Goal: Information Seeking & Learning: Learn about a topic

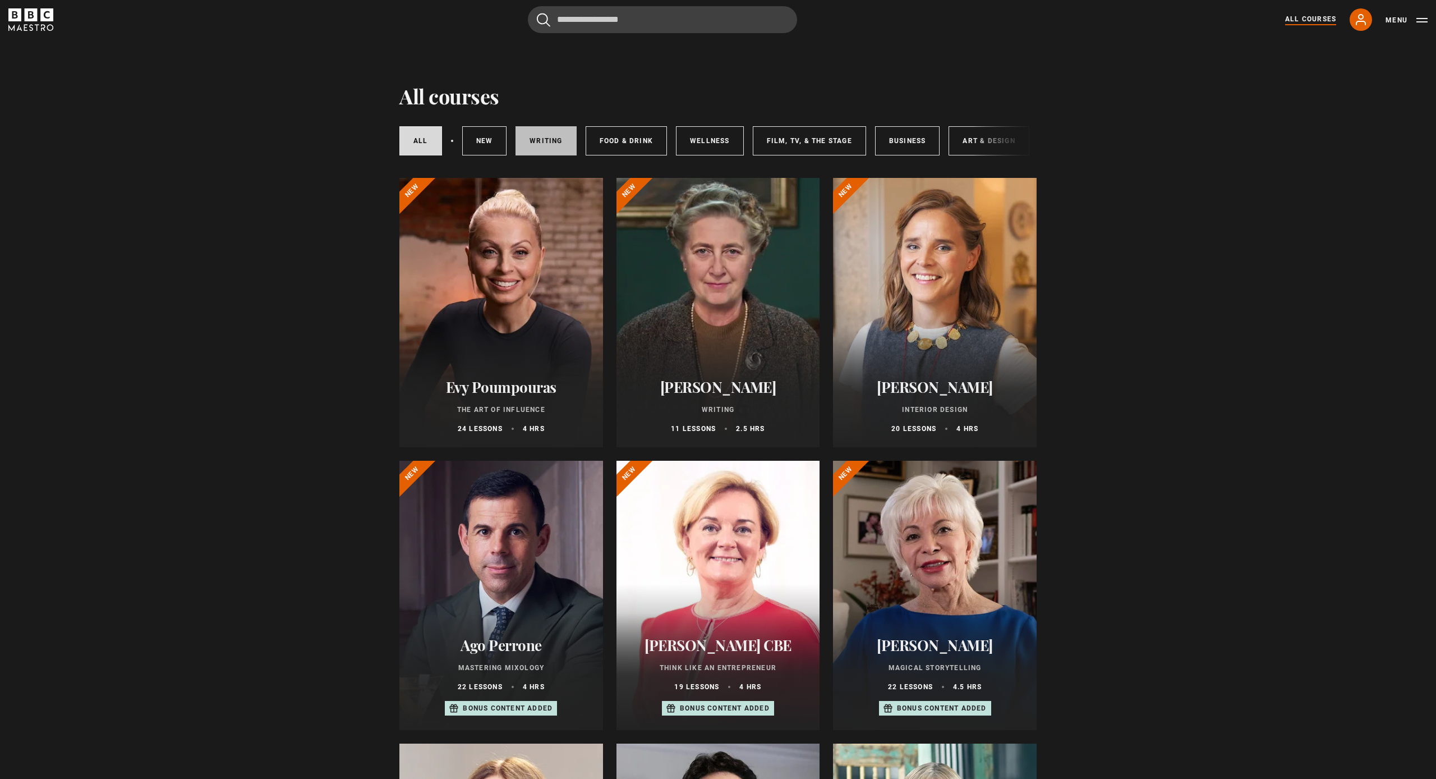
click at [540, 144] on link "Writing" at bounding box center [546, 140] width 61 height 29
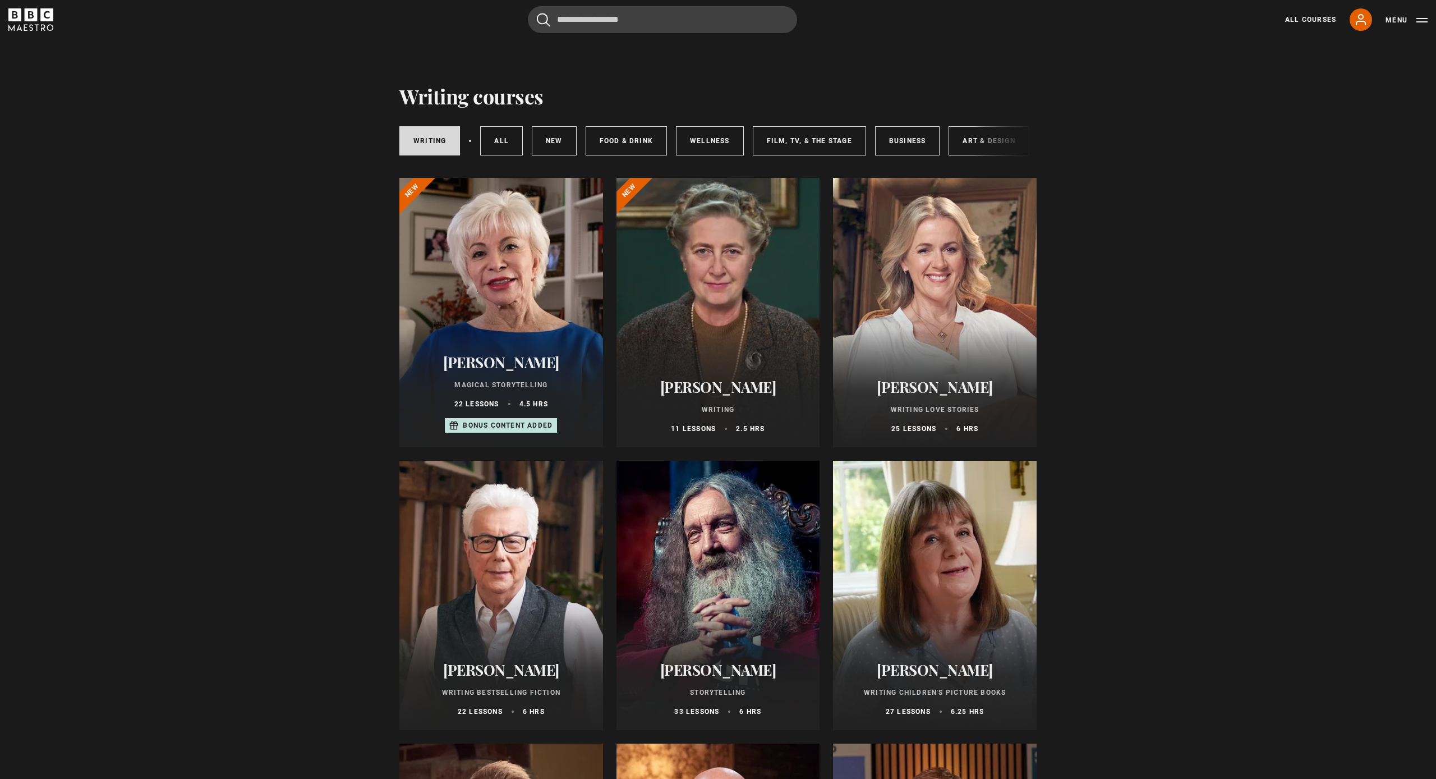
click at [478, 570] on div at bounding box center [501, 595] width 204 height 269
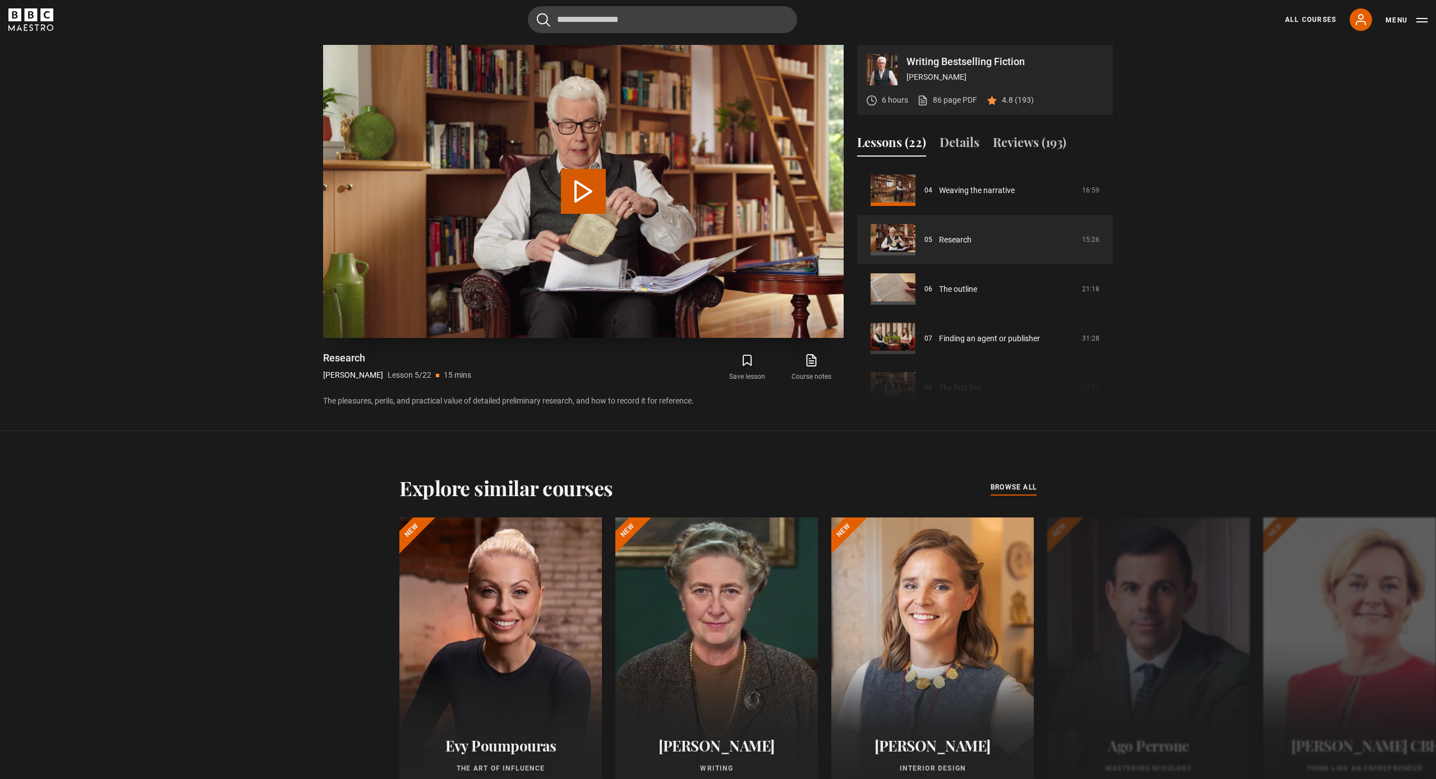
click at [585, 181] on button "Play Lesson Research" at bounding box center [583, 191] width 45 height 45
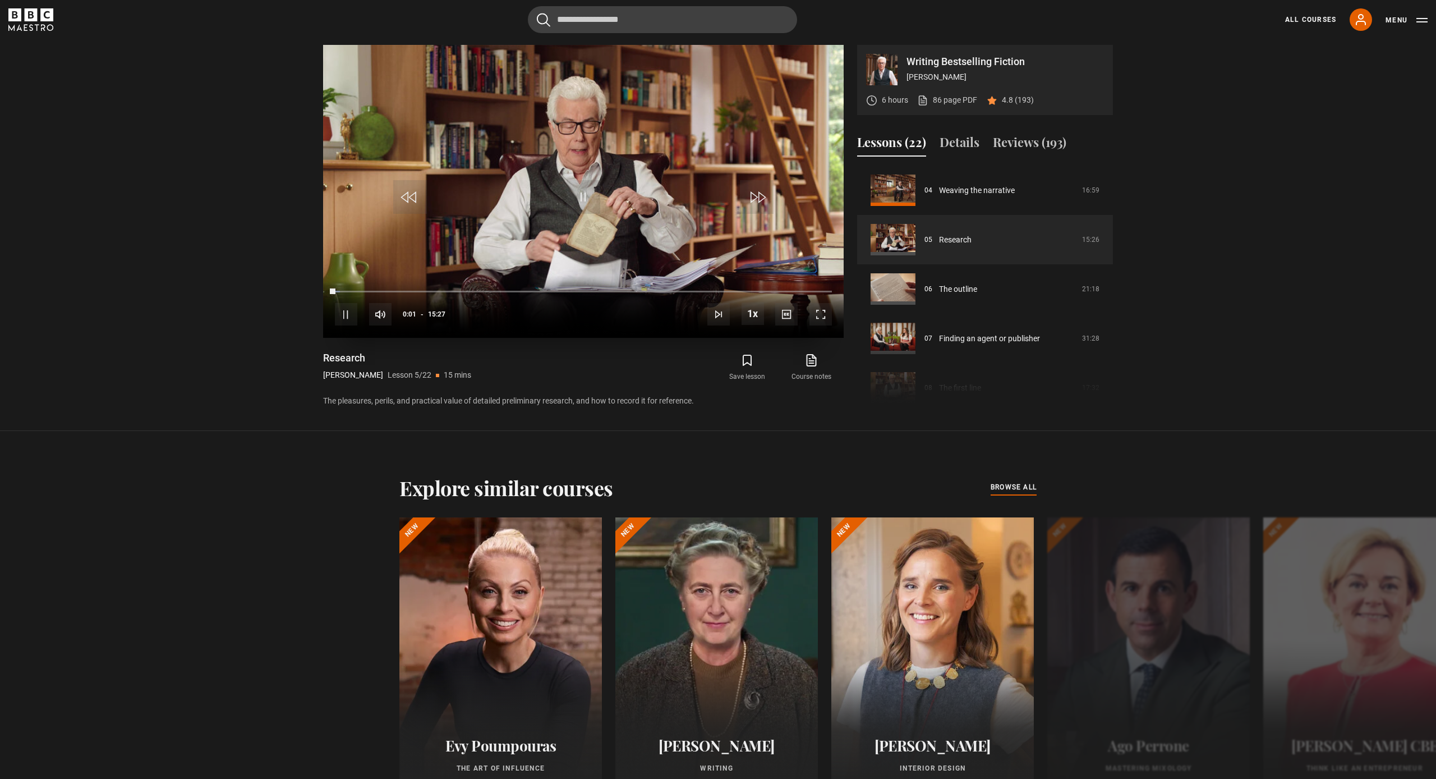
click at [816, 316] on span "Video Player" at bounding box center [820, 314] width 22 height 22
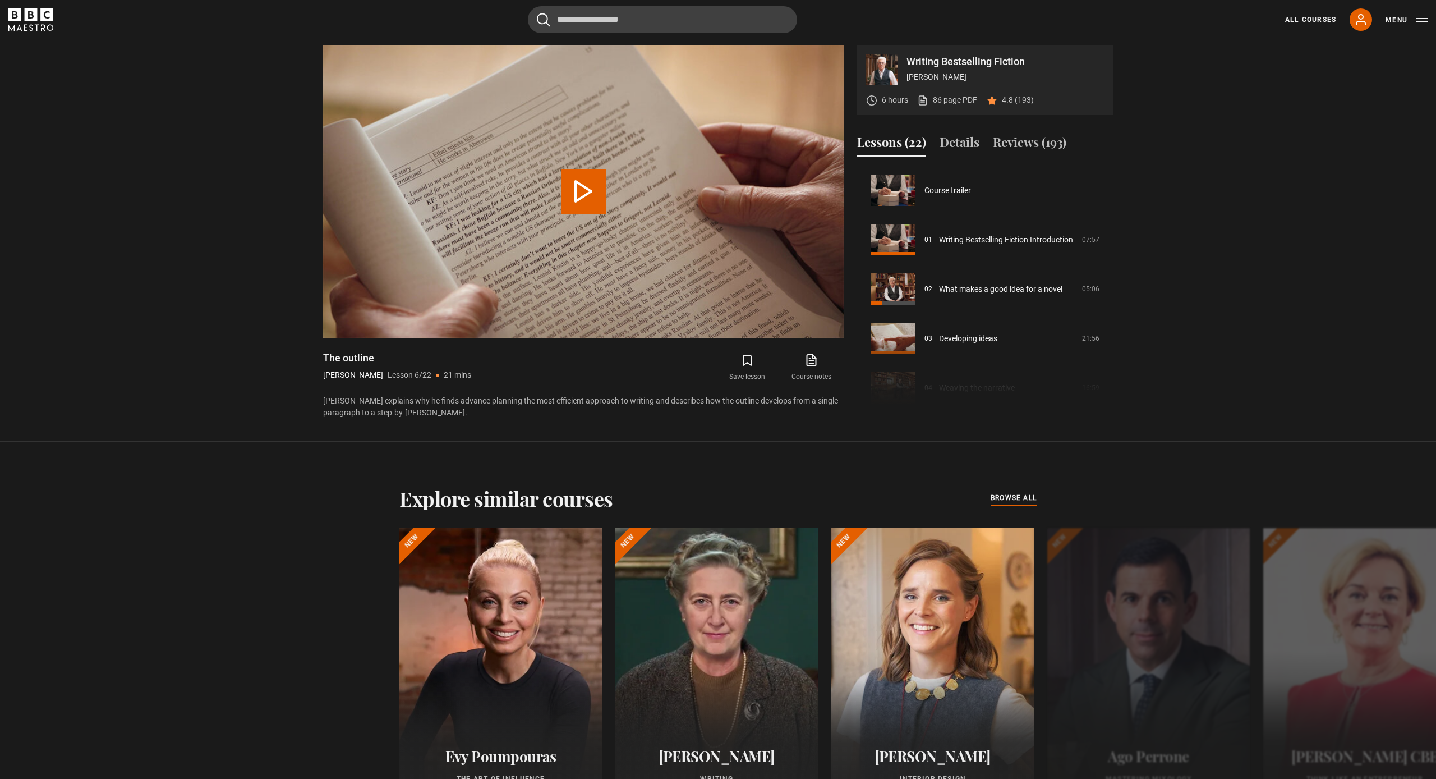
scroll to position [247, 0]
click at [586, 185] on button "Play Lesson The outline" at bounding box center [583, 191] width 45 height 45
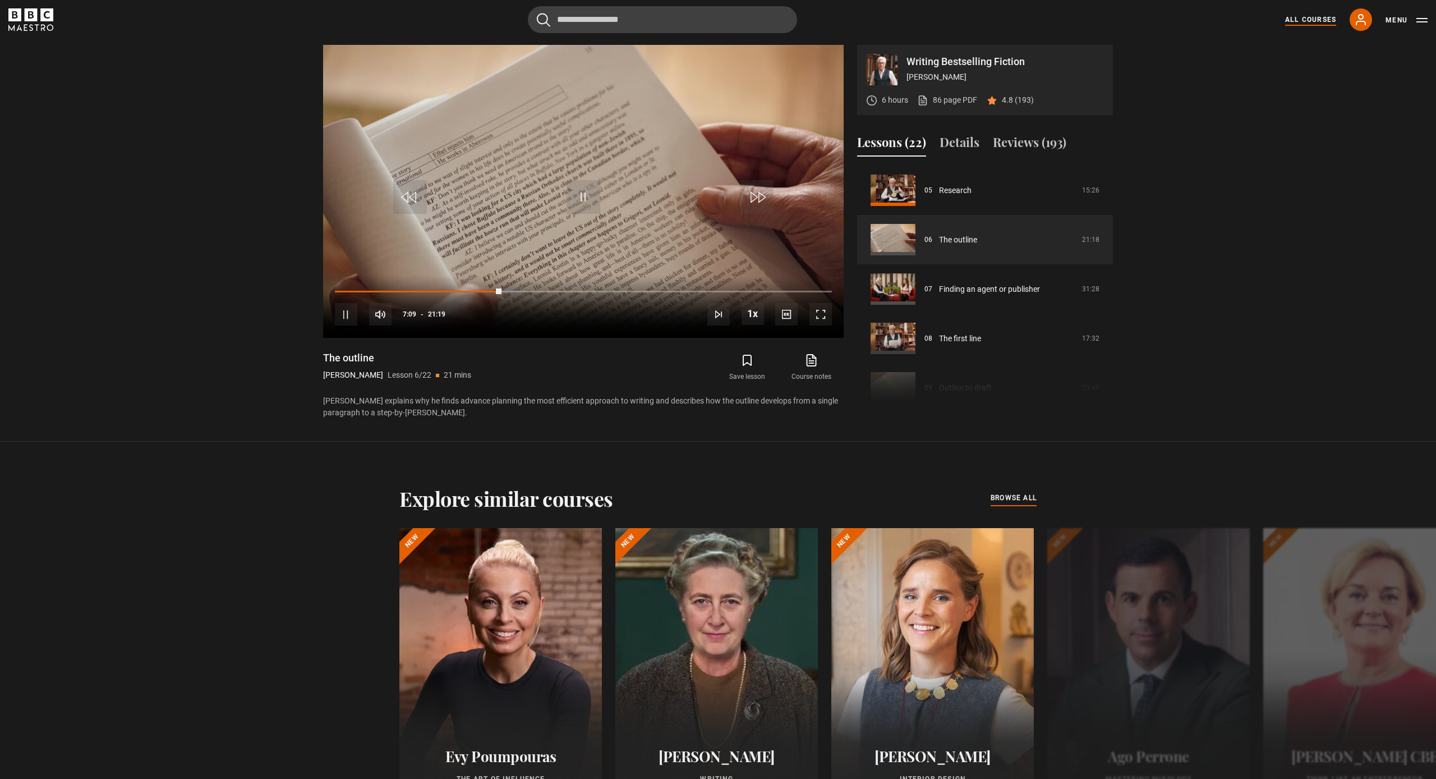
click at [1320, 17] on link "All Courses" at bounding box center [1310, 20] width 51 height 10
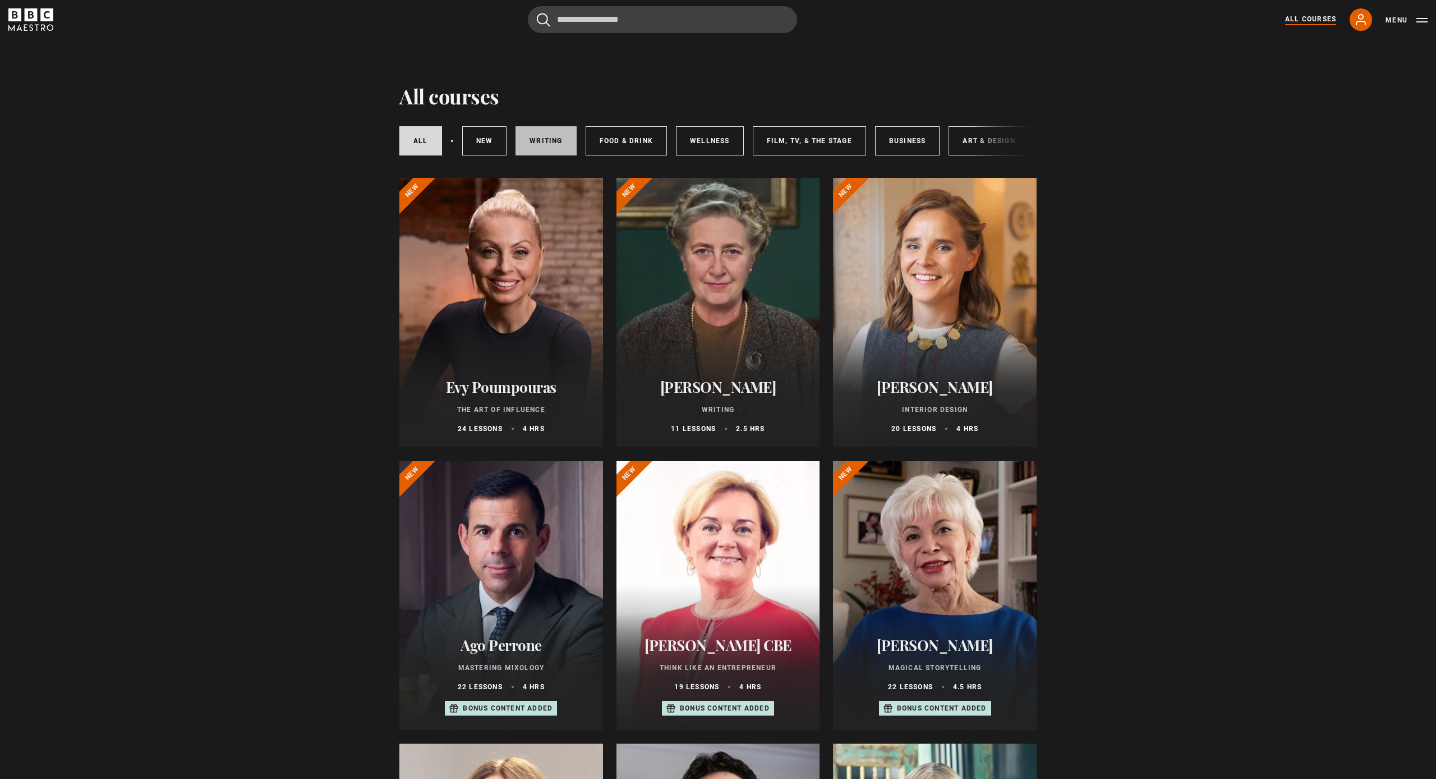
click at [534, 140] on link "Writing" at bounding box center [546, 140] width 61 height 29
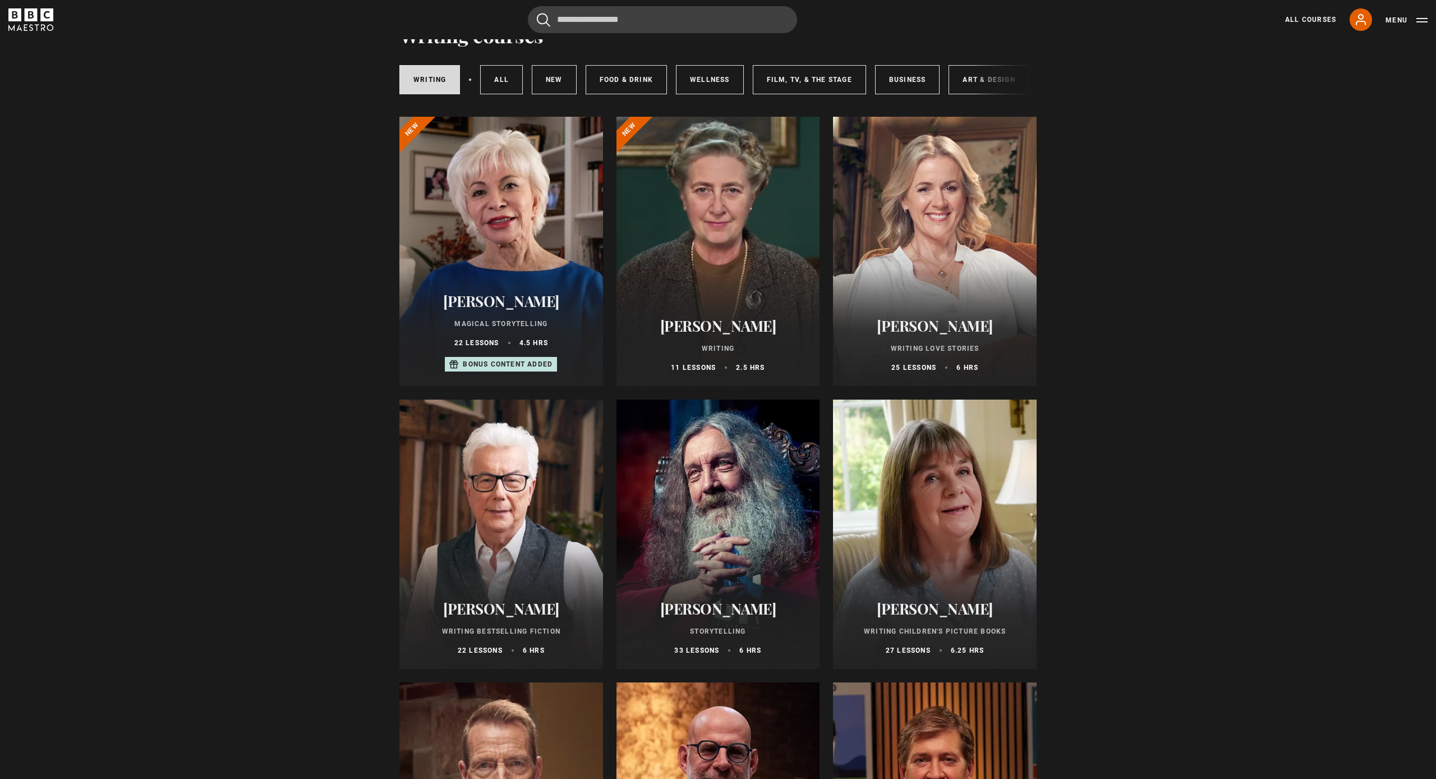
scroll to position [60, 0]
click at [441, 560] on div at bounding box center [501, 535] width 204 height 269
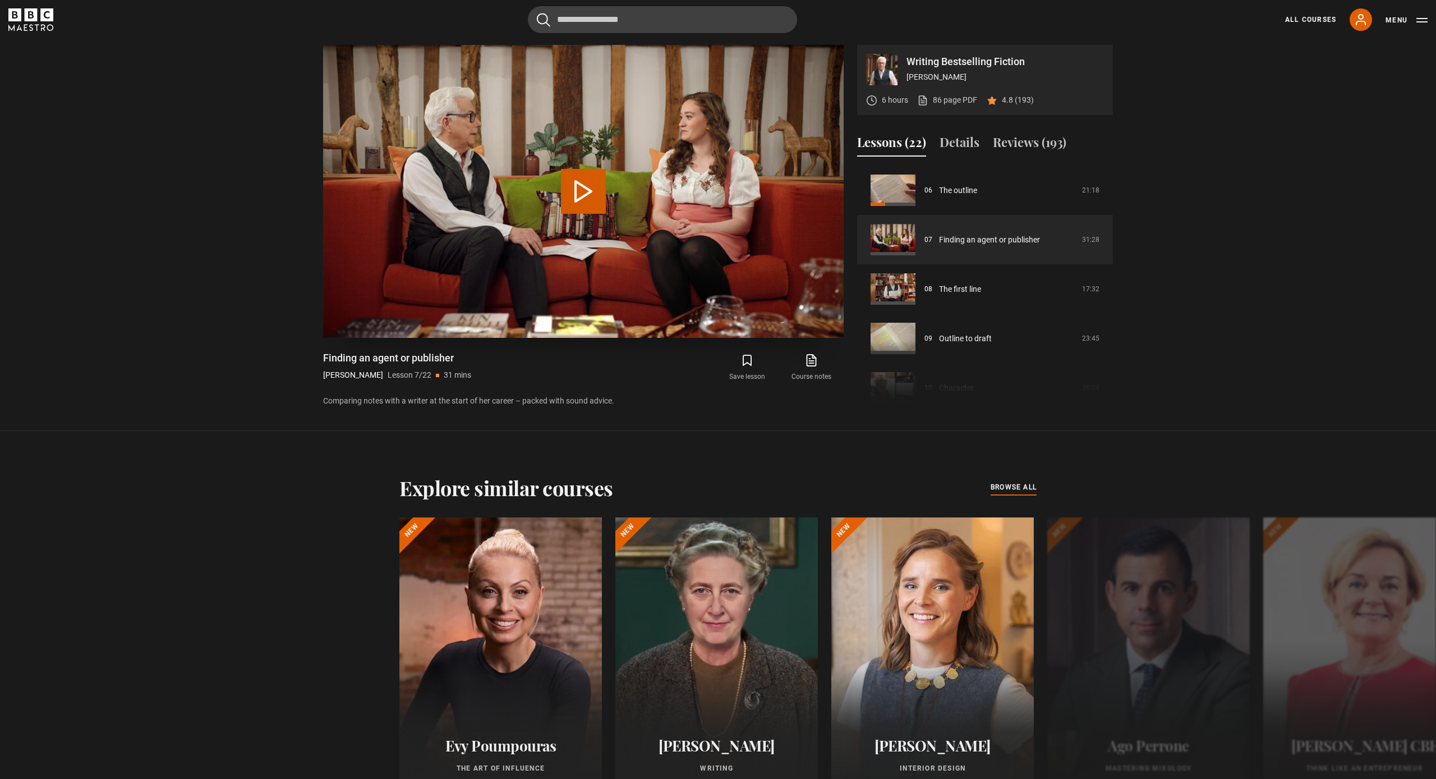
click at [588, 191] on button "Play Lesson Finding an agent or publisher" at bounding box center [583, 191] width 45 height 45
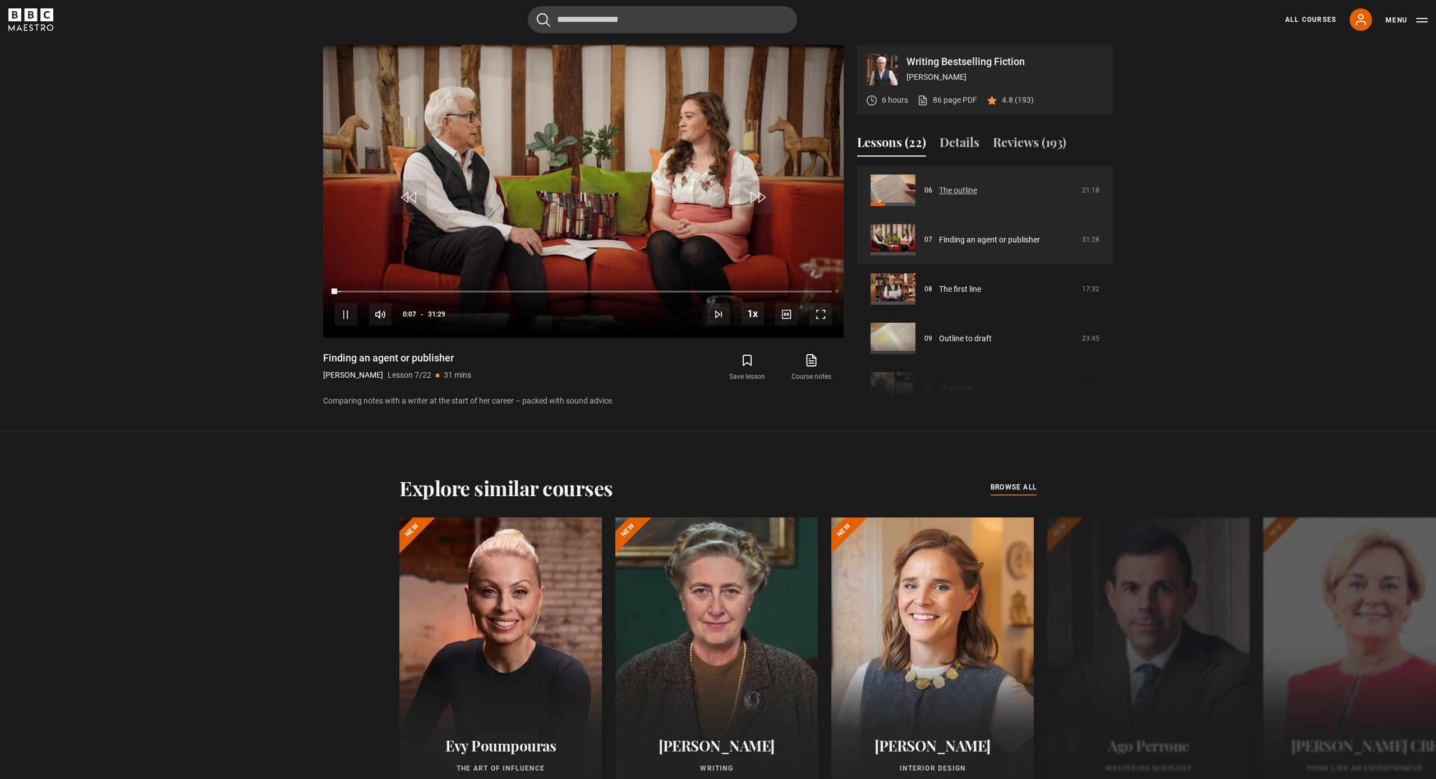
click at [954, 190] on link "The outline" at bounding box center [958, 191] width 38 height 12
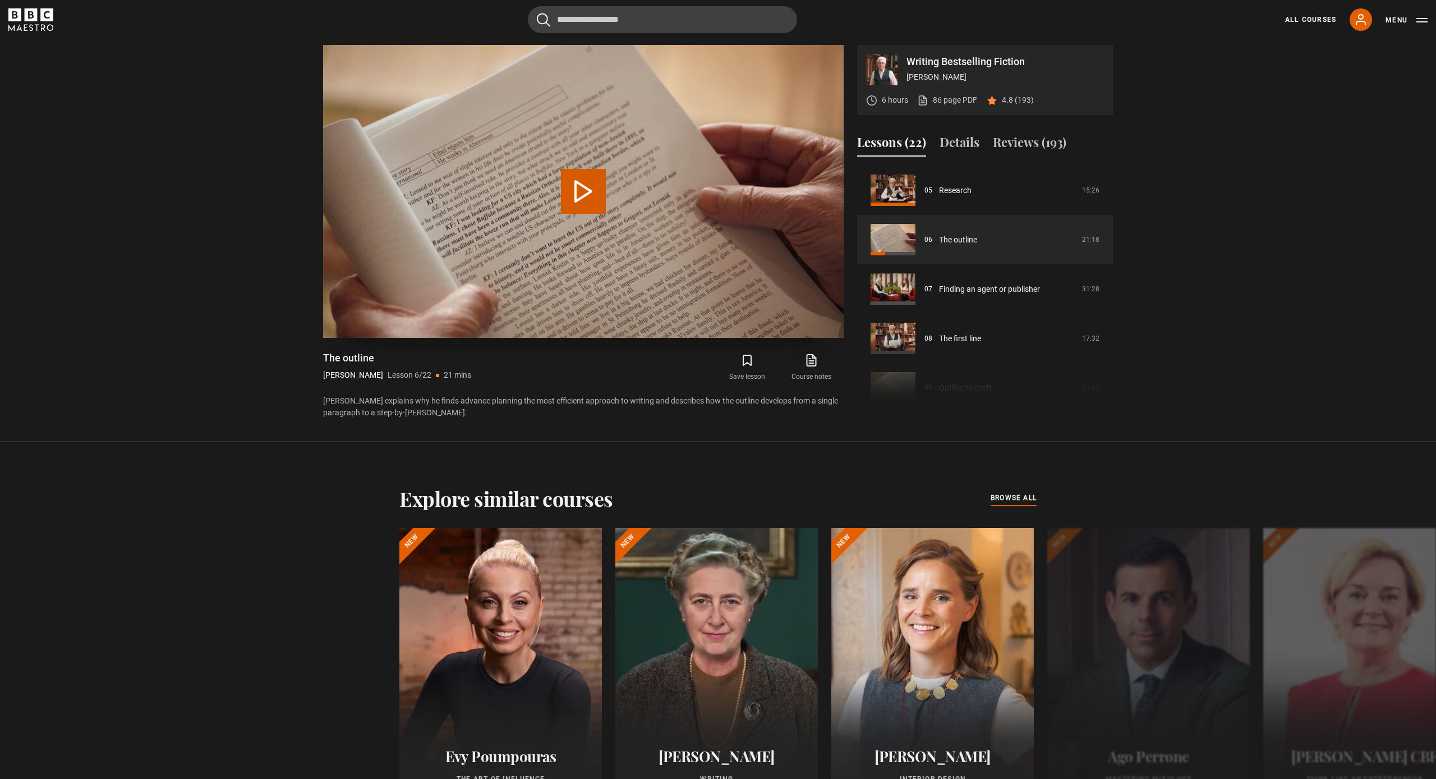
click at [576, 191] on button "Play Lesson The outline" at bounding box center [583, 191] width 45 height 45
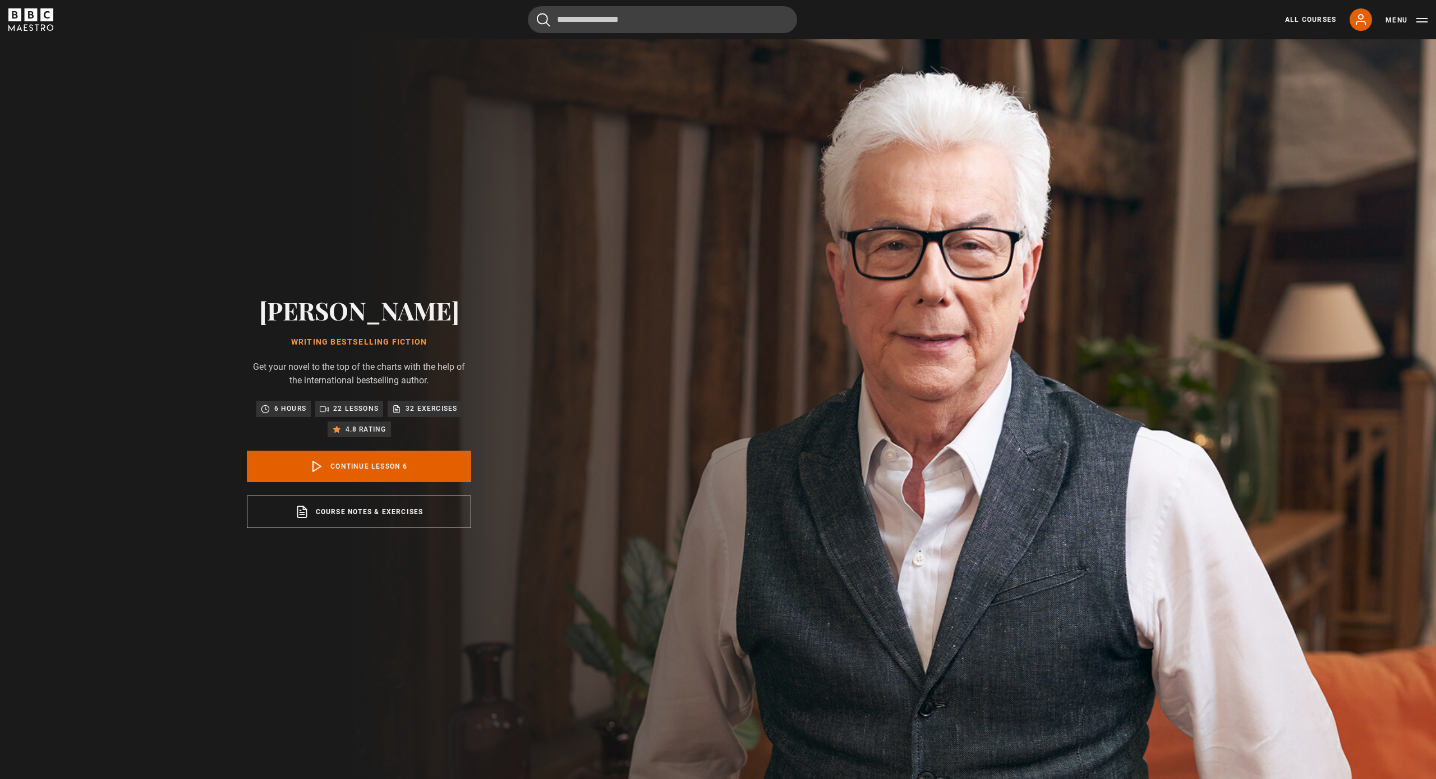
click at [1421, 20] on button "Menu" at bounding box center [1407, 20] width 42 height 11
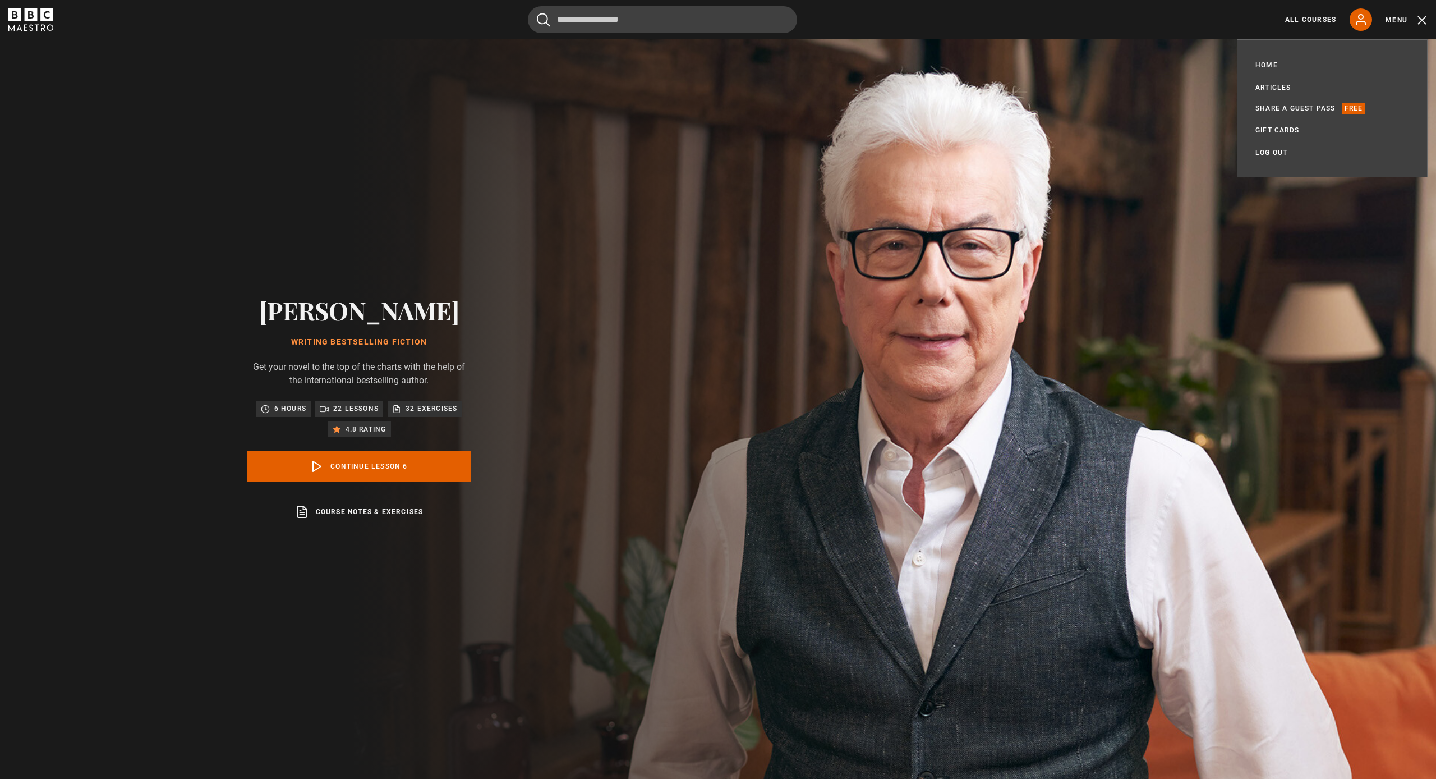
click at [1398, 20] on button "Menu" at bounding box center [1407, 20] width 42 height 11
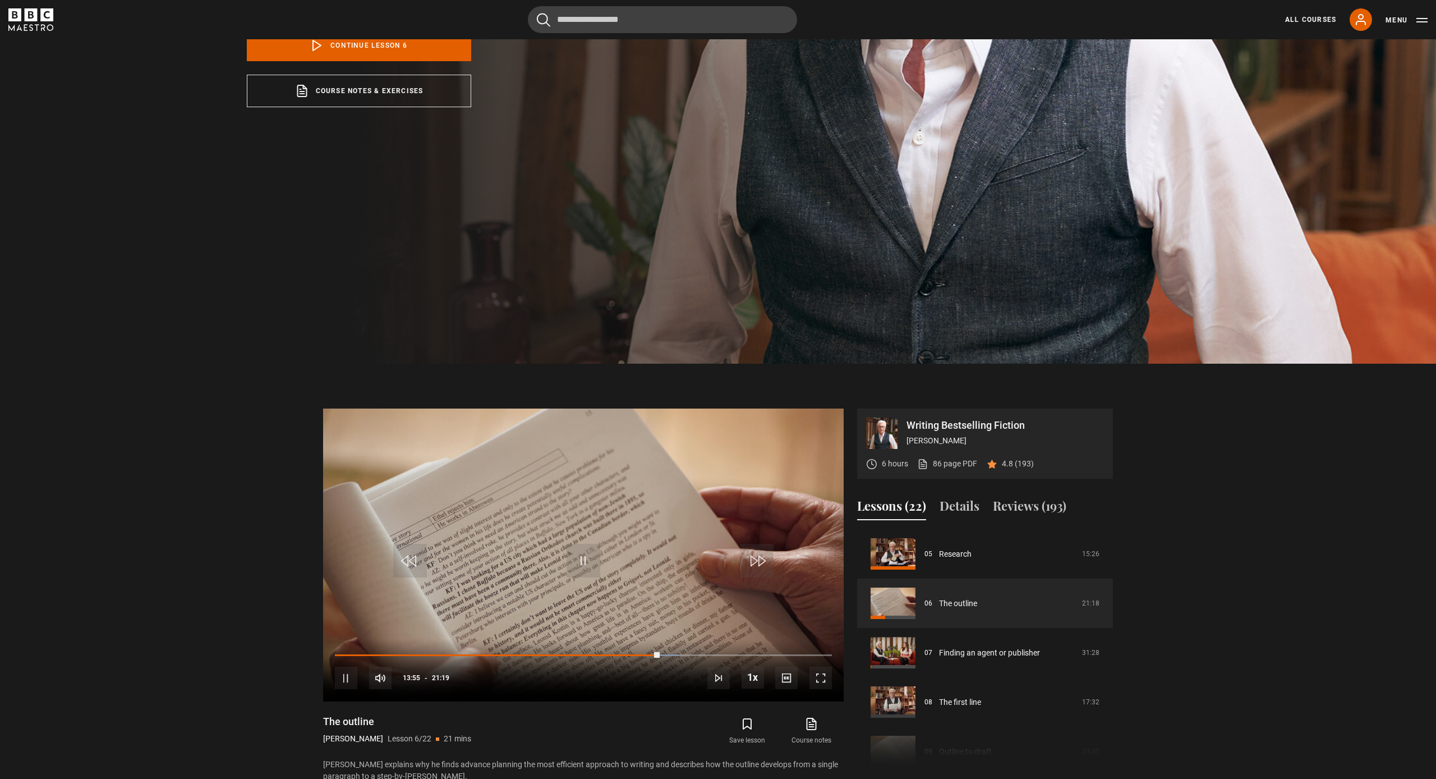
scroll to position [420, 0]
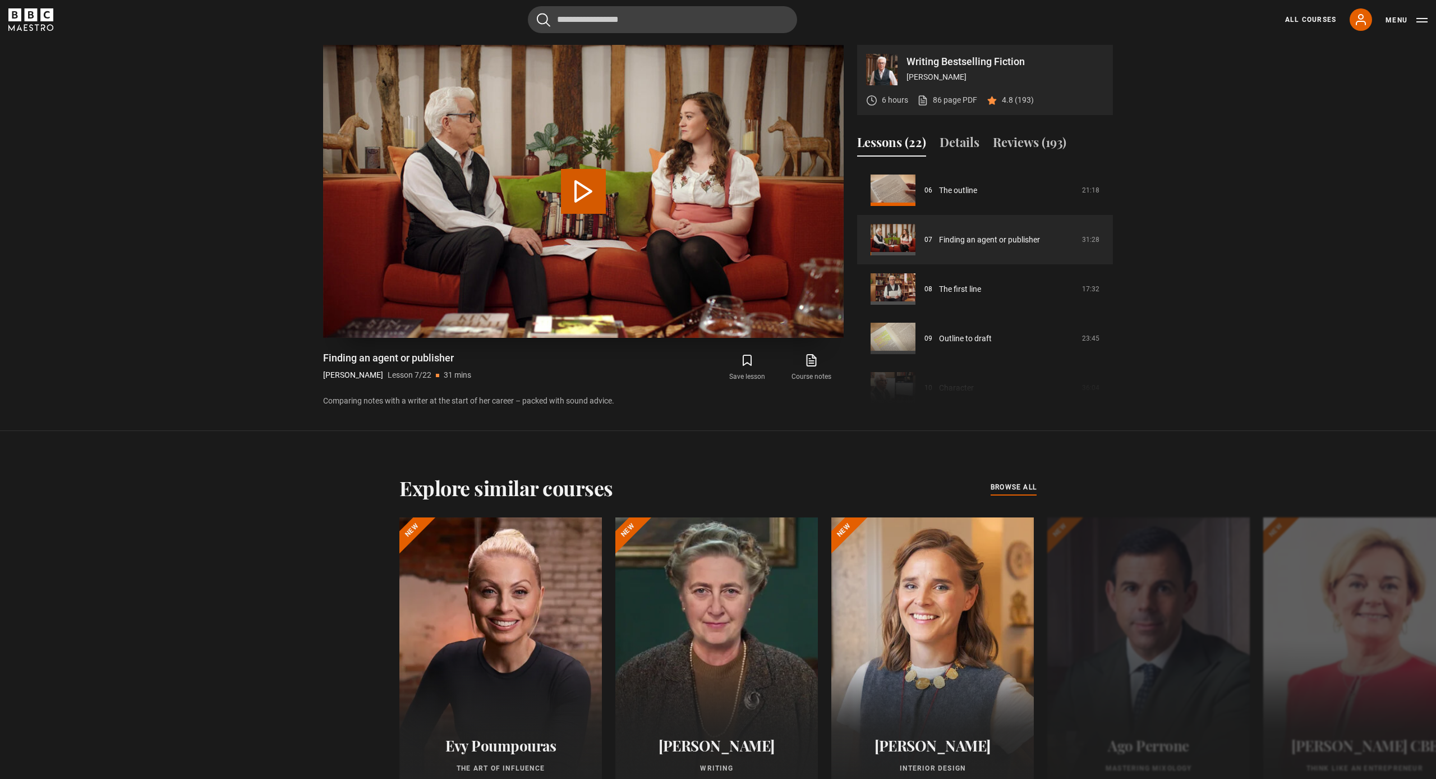
click at [583, 193] on button "Play Lesson Finding an agent or publisher" at bounding box center [583, 191] width 45 height 45
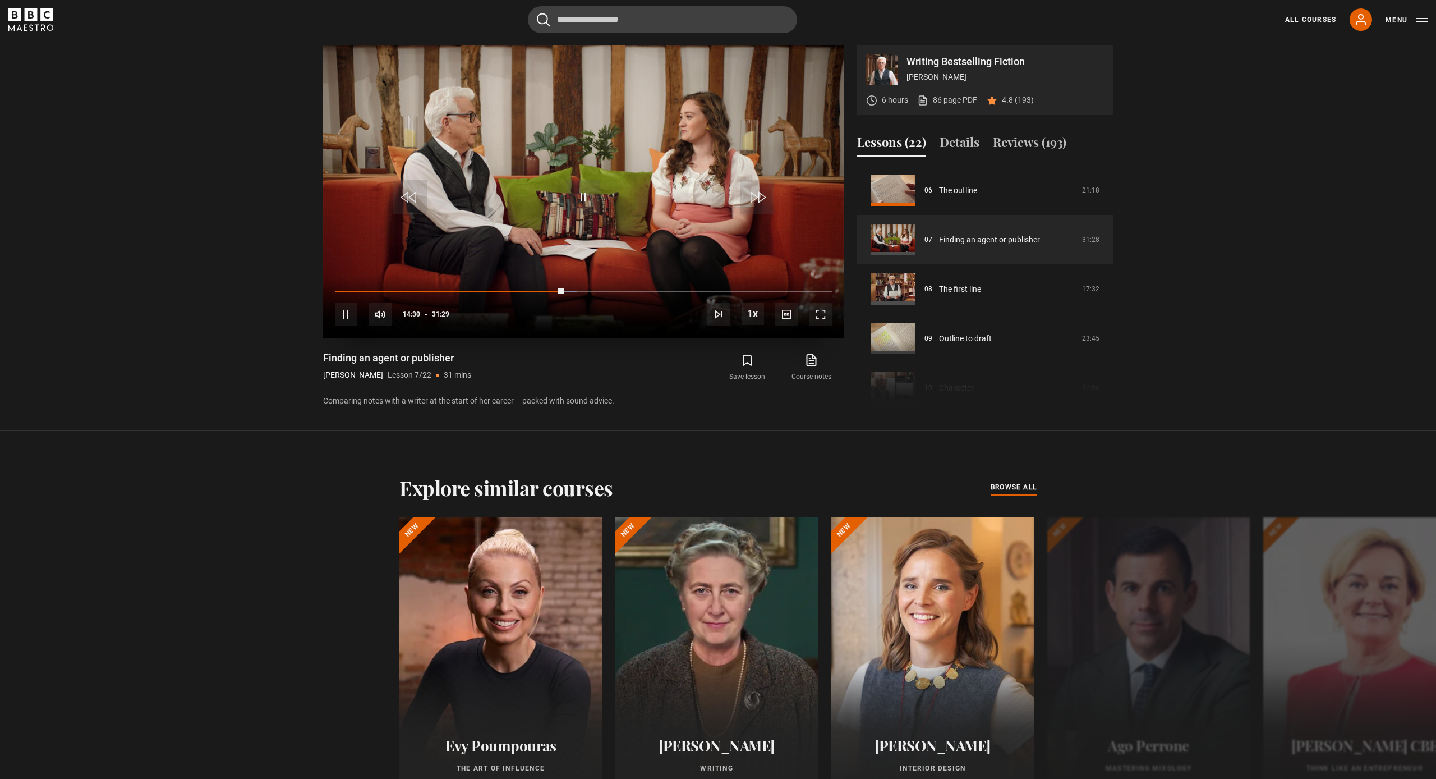
click at [583, 193] on span "Video Player" at bounding box center [584, 197] width 34 height 34
